Goal: Navigation & Orientation: Go to known website

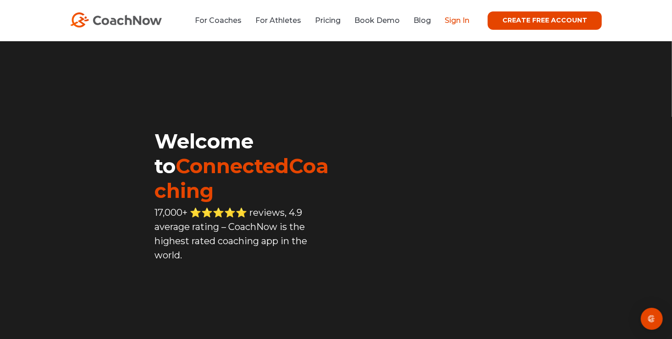
click at [457, 22] on link "Sign In" at bounding box center [457, 20] width 25 height 9
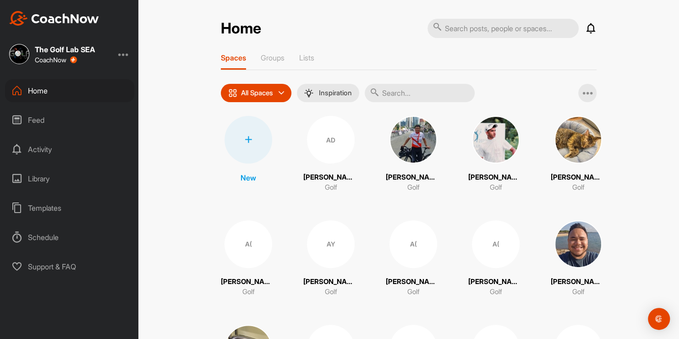
click at [126, 55] on div at bounding box center [123, 54] width 11 height 11
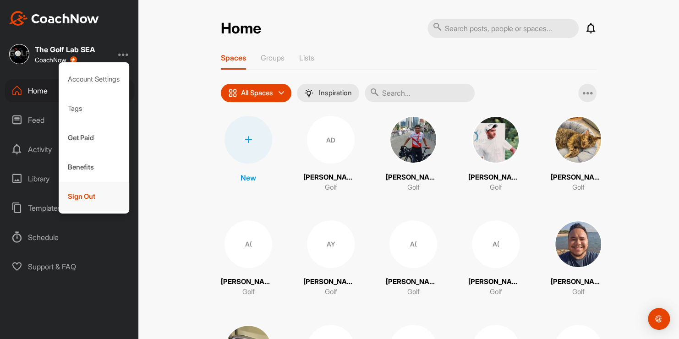
click at [77, 198] on div "Sign Out" at bounding box center [94, 196] width 71 height 29
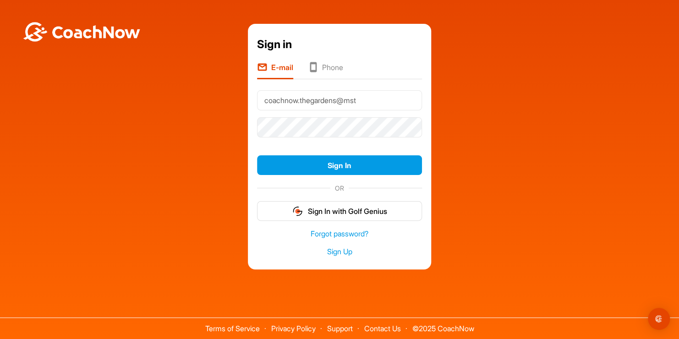
click at [382, 292] on div "Terms of Service Privacy Policy Support Contact Us © 2025 CoachNow" at bounding box center [339, 314] width 679 height 50
click at [372, 100] on input "coachnow.thegardens@mst" at bounding box center [339, 100] width 165 height 20
click at [372, 100] on input "coachnow.thegardens@ms" at bounding box center [339, 100] width 165 height 20
type input "c"
drag, startPoint x: 355, startPoint y: 100, endPoint x: 312, endPoint y: 185, distance: 95.3
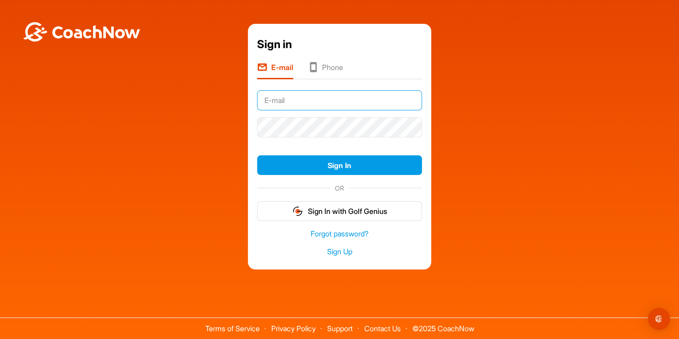
click at [312, 185] on form "Sign In OR Sign In with Golf Genius" at bounding box center [339, 154] width 165 height 134
type input "[DOMAIN_NAME][EMAIL_ADDRESS][DOMAIN_NAME]"
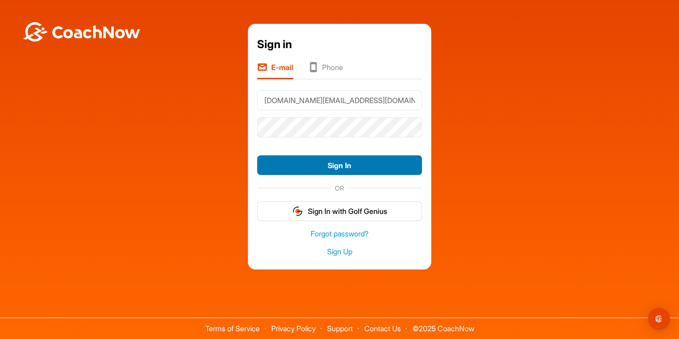
click at [339, 164] on button "Sign In" at bounding box center [339, 165] width 165 height 20
